Goal: Information Seeking & Learning: Learn about a topic

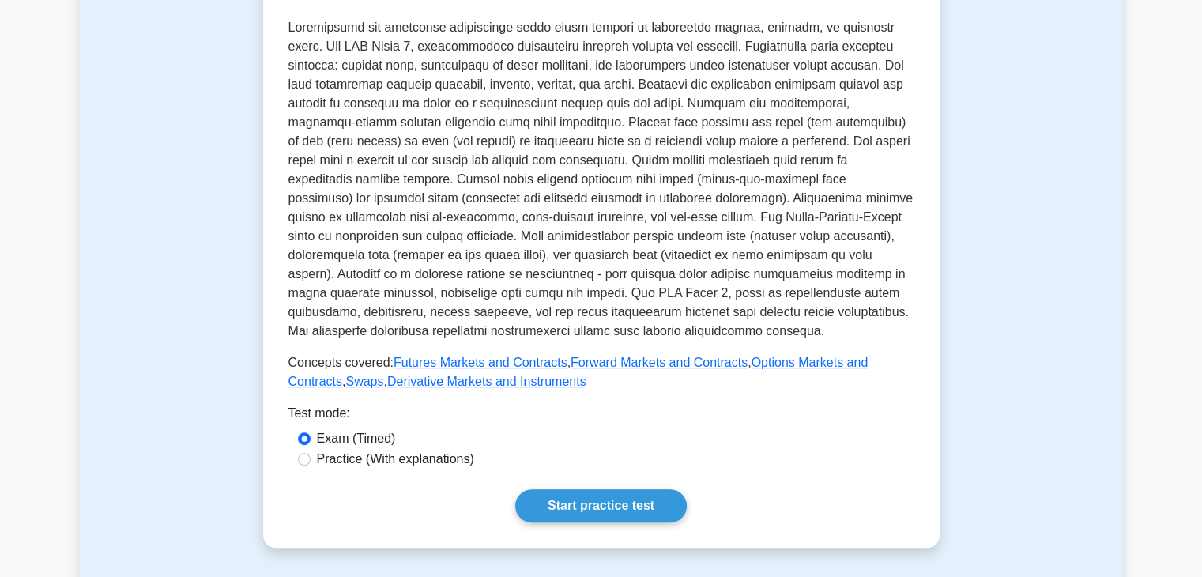
click at [462, 450] on label "Practice (With explanations)" at bounding box center [395, 459] width 157 height 19
click at [311, 453] on input "Practice (With explanations)" at bounding box center [304, 459] width 13 height 13
radio input "true"
click at [594, 489] on link "Start practice test" at bounding box center [601, 505] width 172 height 33
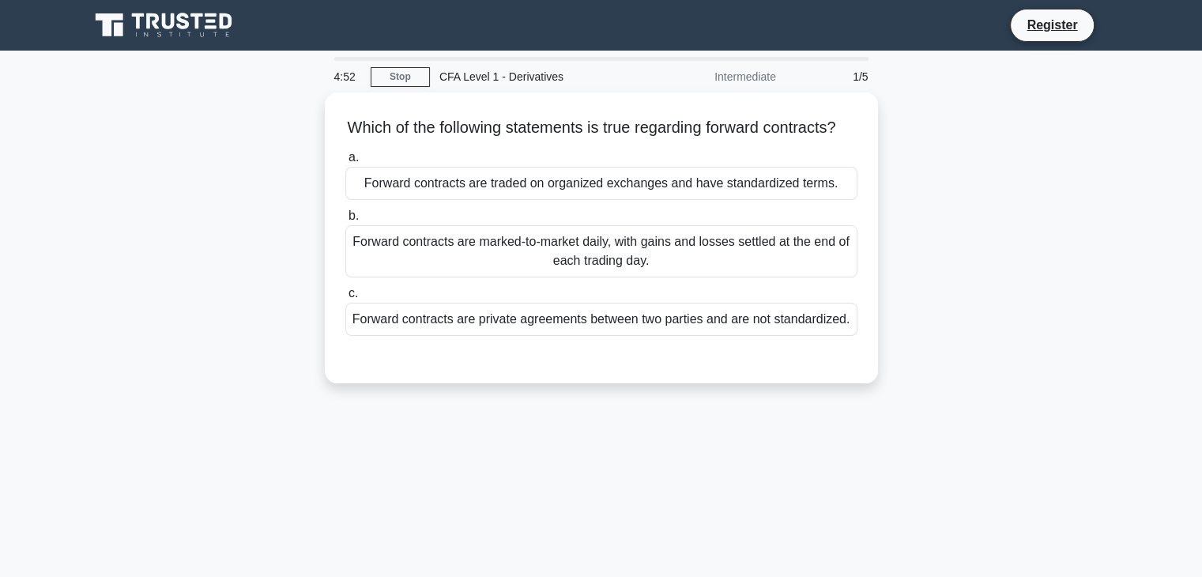
click at [738, 86] on div "Intermediate" at bounding box center [716, 77] width 138 height 32
